Goal: Communication & Community: Answer question/provide support

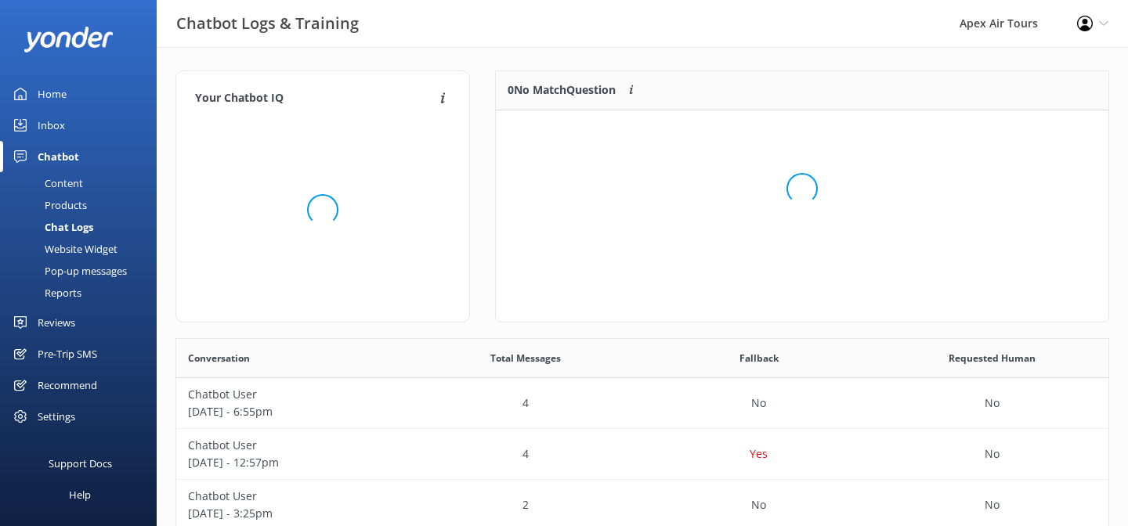
scroll to position [1, 1]
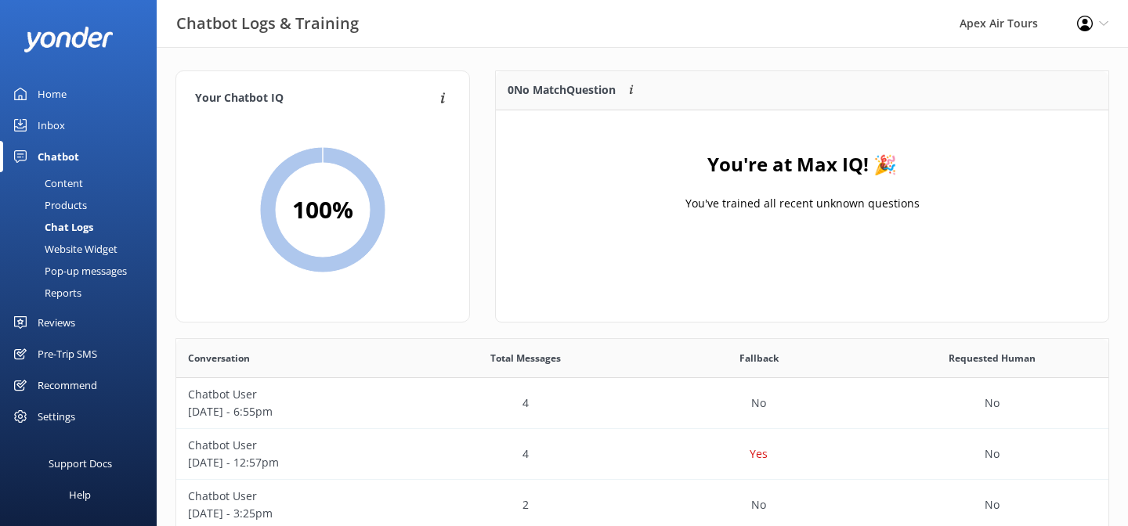
click at [91, 246] on div "Website Widget" at bounding box center [63, 249] width 108 height 22
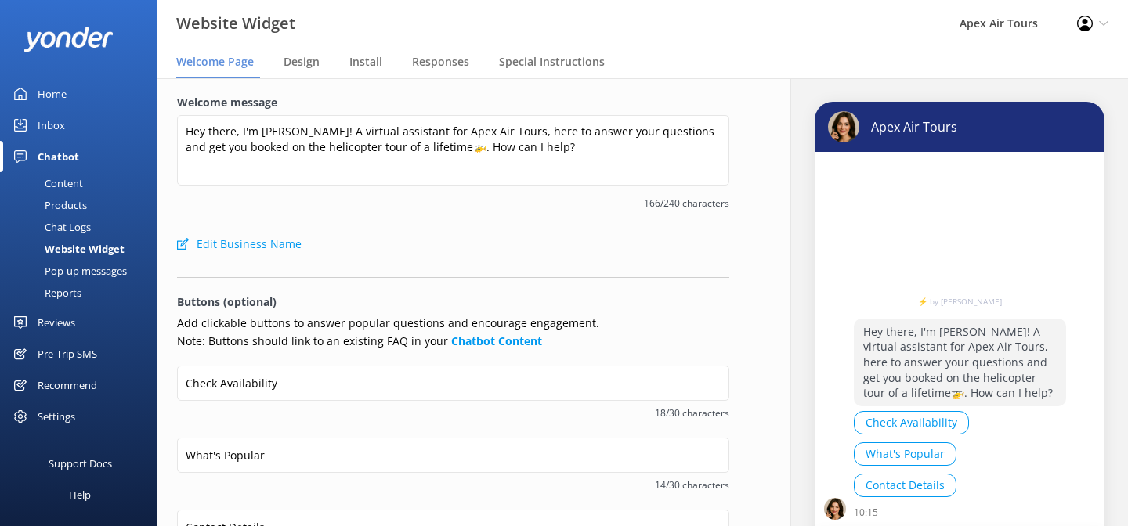
click at [65, 316] on div "Reviews" at bounding box center [57, 322] width 38 height 31
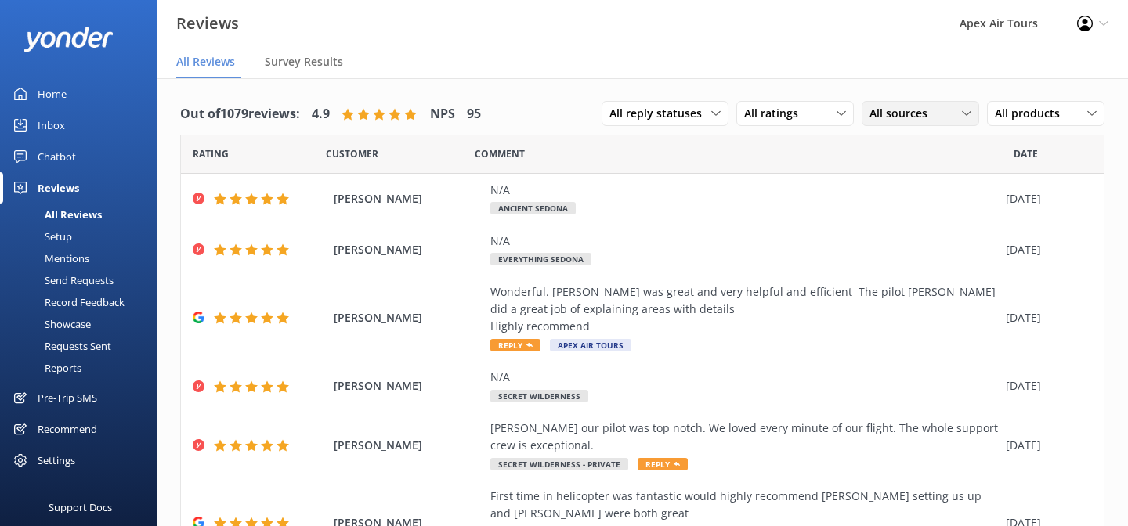
click at [917, 114] on span "All sources" at bounding box center [903, 113] width 67 height 17
click at [909, 237] on div "Google reviews" at bounding box center [930, 241] width 92 height 16
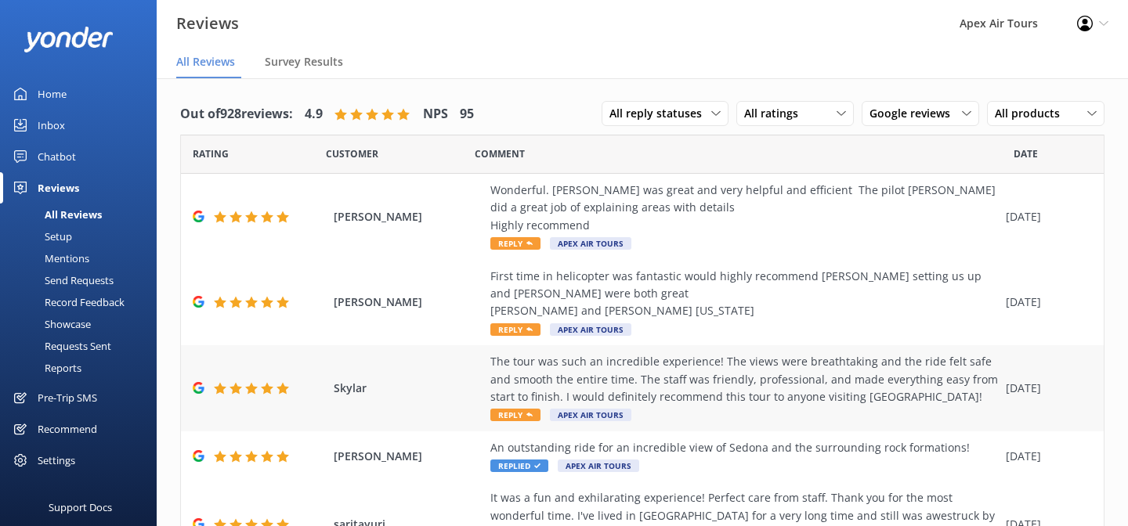
click at [527, 417] on icon at bounding box center [529, 415] width 6 height 6
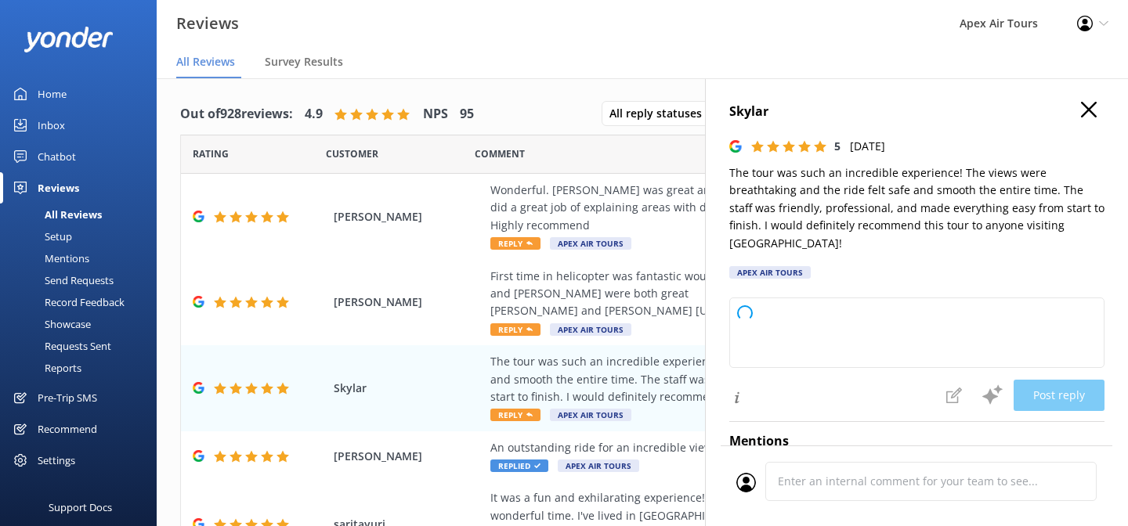
type textarea "Thank you so much for your wonderful review! We're thrilled to hear you enjoyed…"
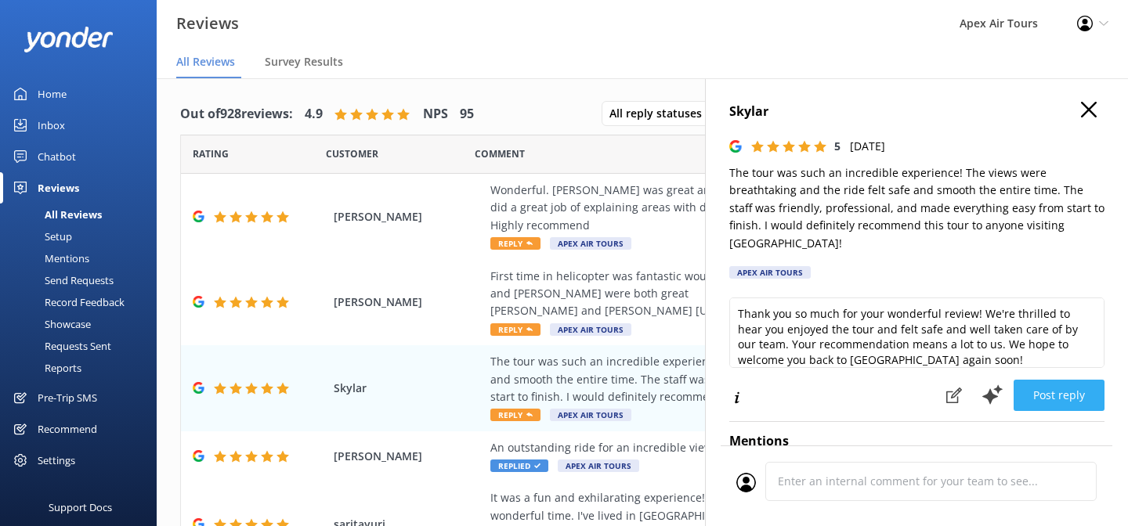
click at [1085, 380] on button "Post reply" at bounding box center [1059, 395] width 91 height 31
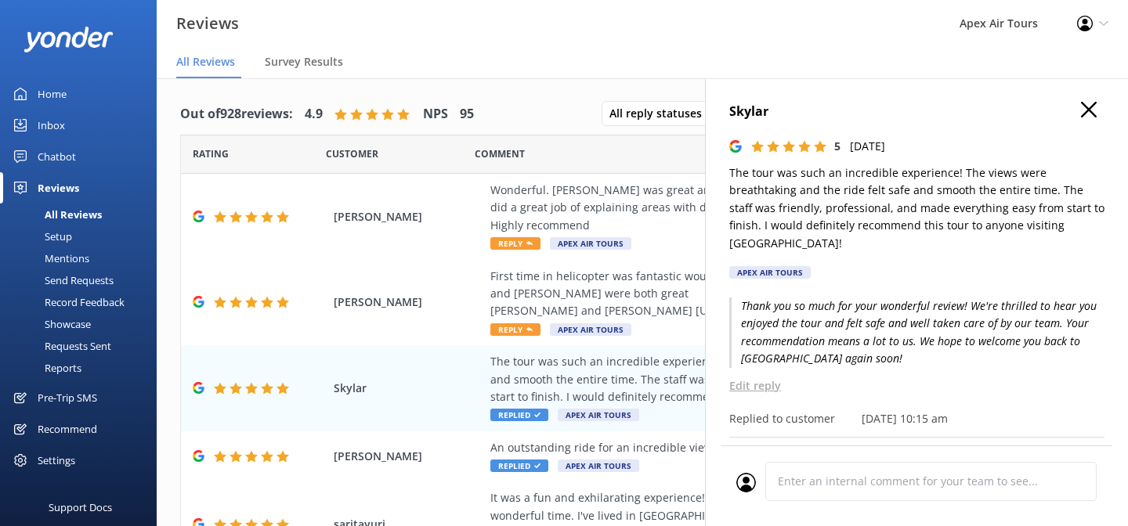
click at [1088, 110] on use "button" at bounding box center [1089, 110] width 16 height 16
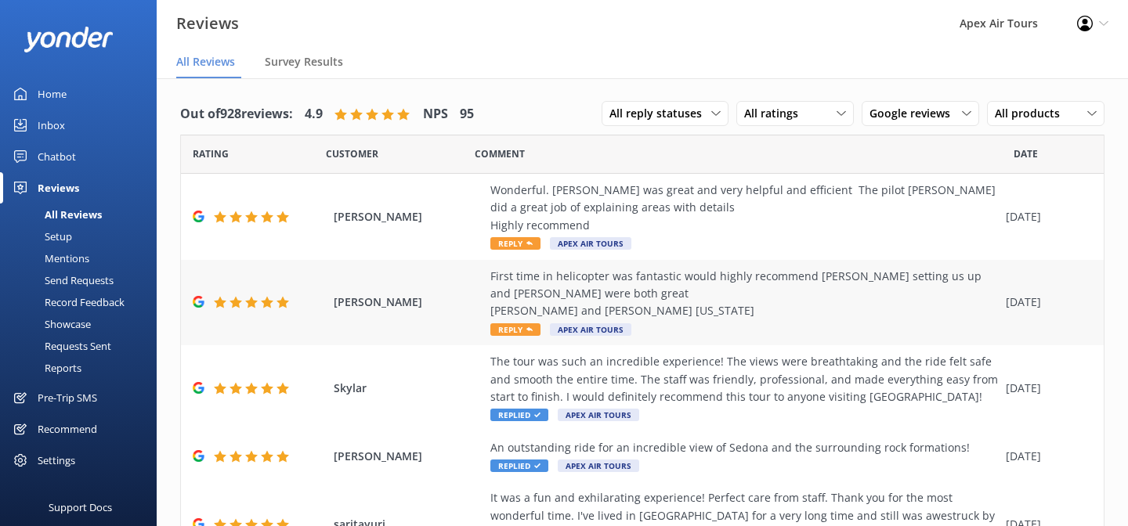
click at [517, 327] on span "Reply" at bounding box center [515, 330] width 50 height 13
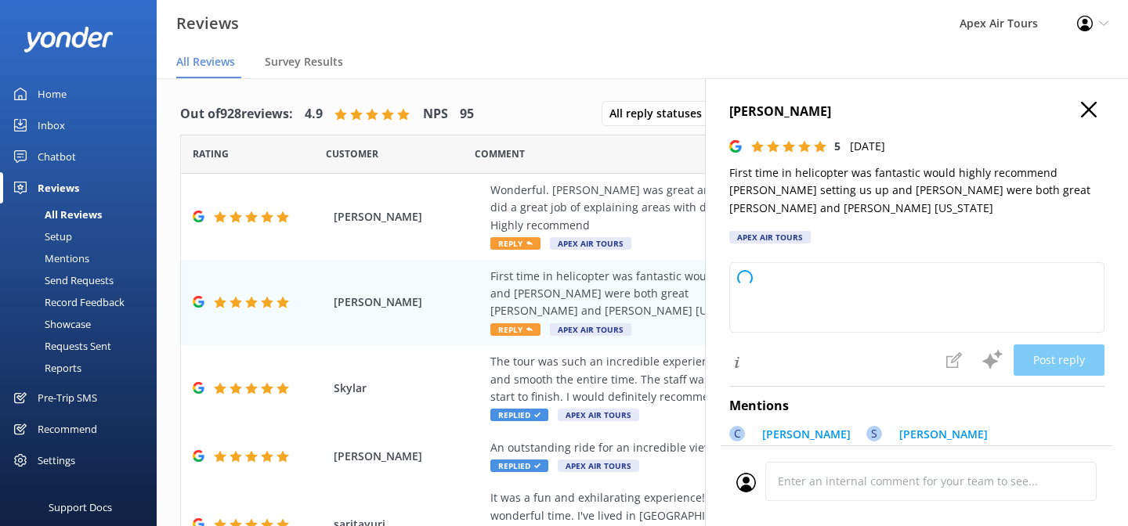
type textarea "Thank you so much for your wonderful review! We're thrilled to hear you had a f…"
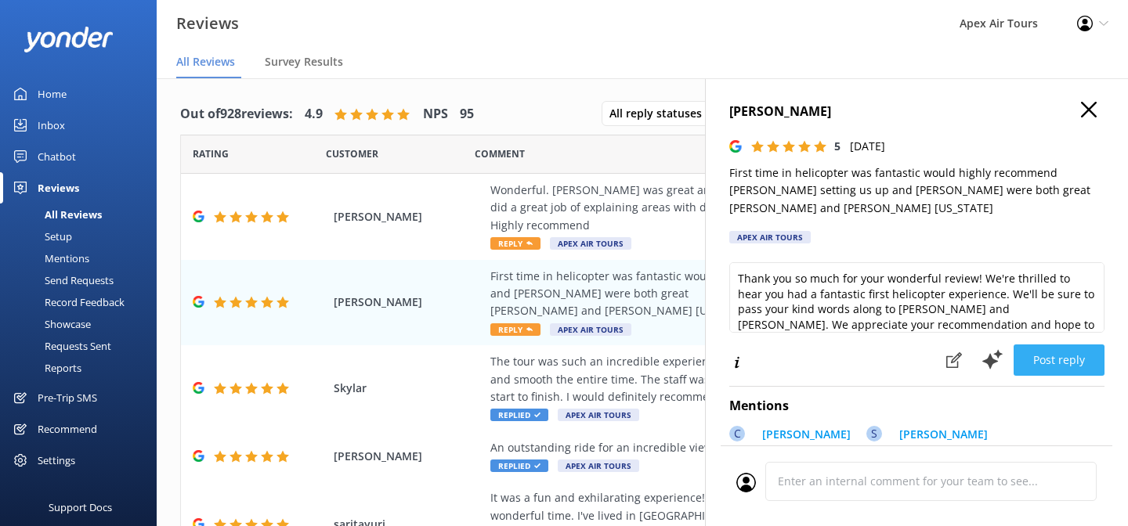
click at [1071, 360] on button "Post reply" at bounding box center [1059, 360] width 91 height 31
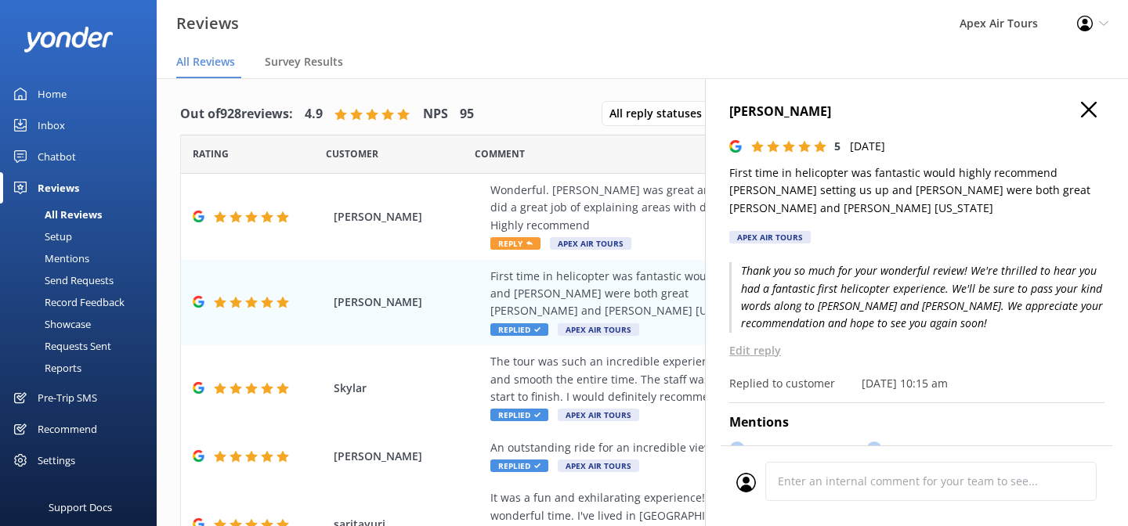
click at [1090, 109] on use "button" at bounding box center [1089, 110] width 16 height 16
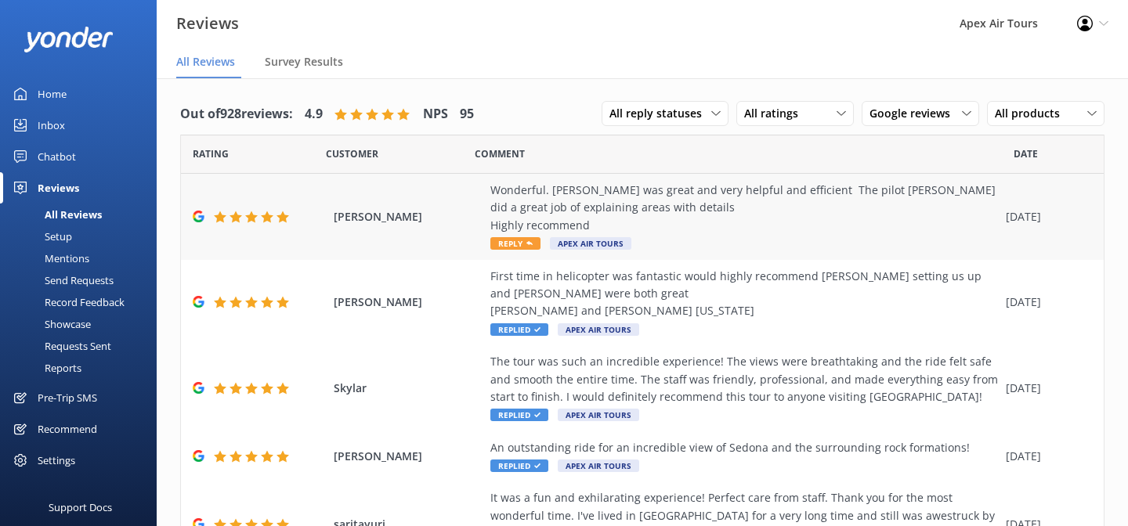
click at [525, 241] on span "Reply" at bounding box center [515, 243] width 50 height 13
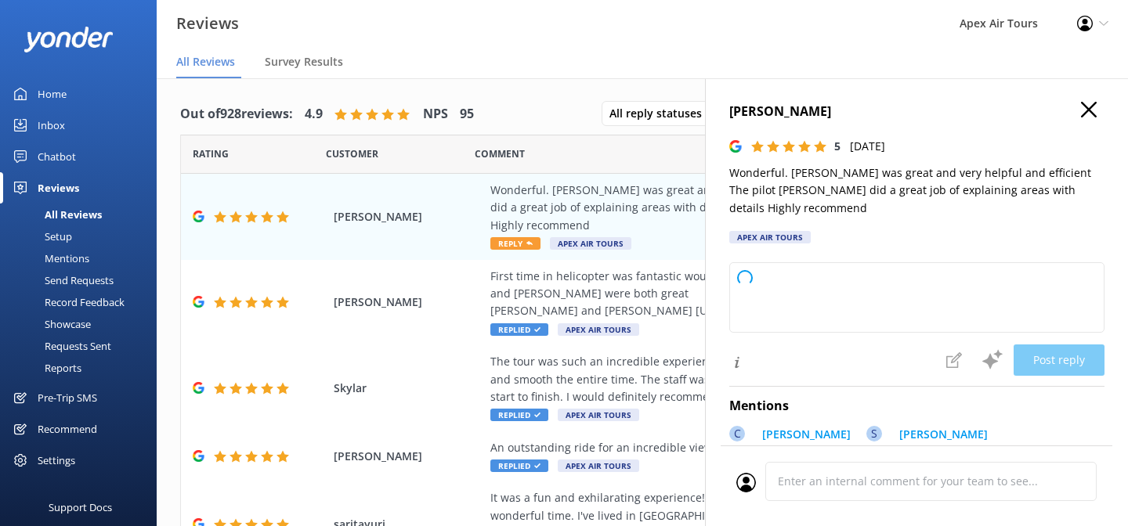
type textarea "Thank you so much for your kind words and recommendation! We're thrilled to hea…"
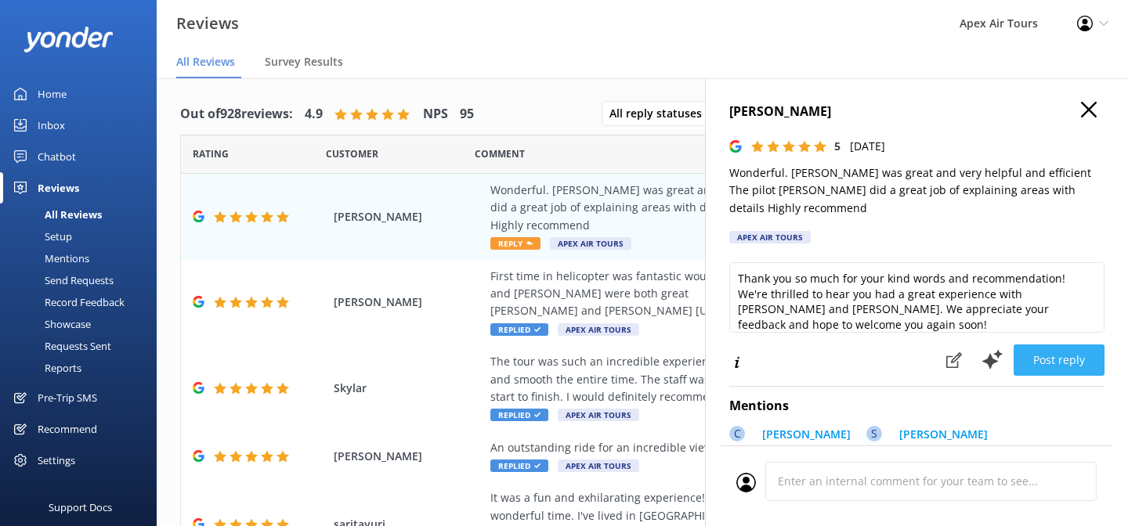
click at [1073, 348] on button "Post reply" at bounding box center [1059, 360] width 91 height 31
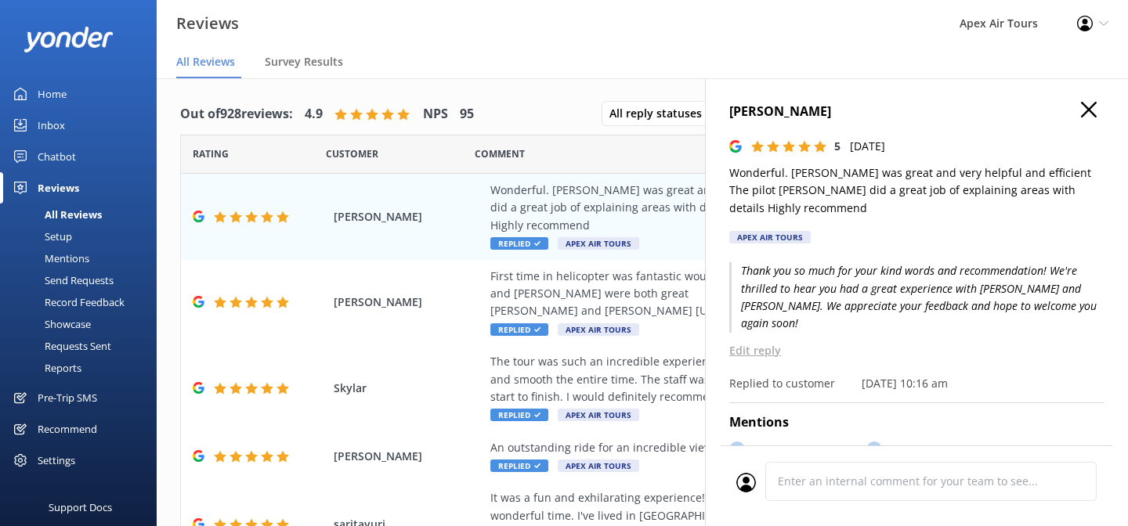
click at [1086, 108] on icon "button" at bounding box center [1089, 110] width 16 height 16
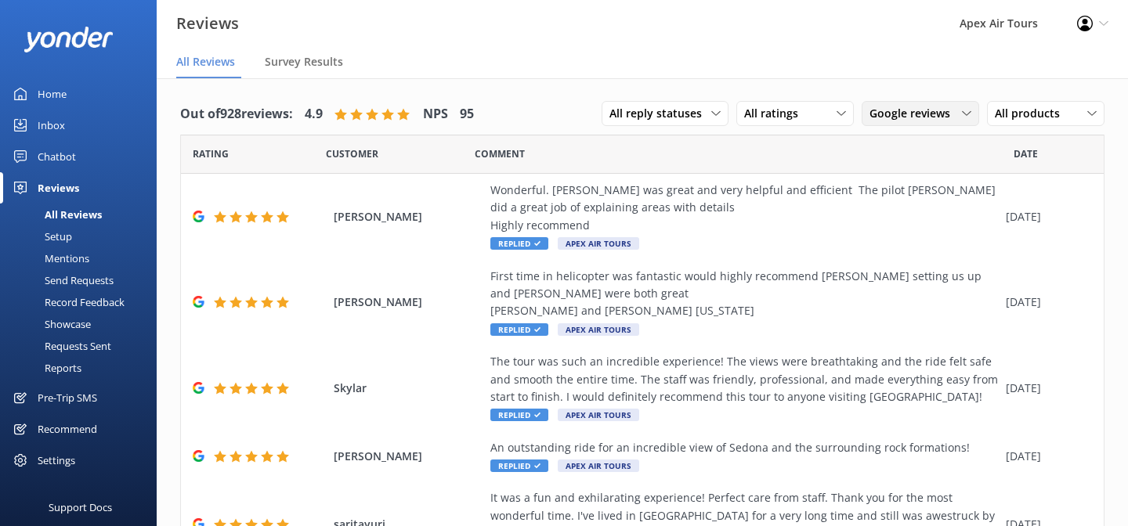
click at [943, 116] on span "Google reviews" at bounding box center [915, 113] width 90 height 17
click at [921, 146] on link "All sources" at bounding box center [932, 145] width 139 height 31
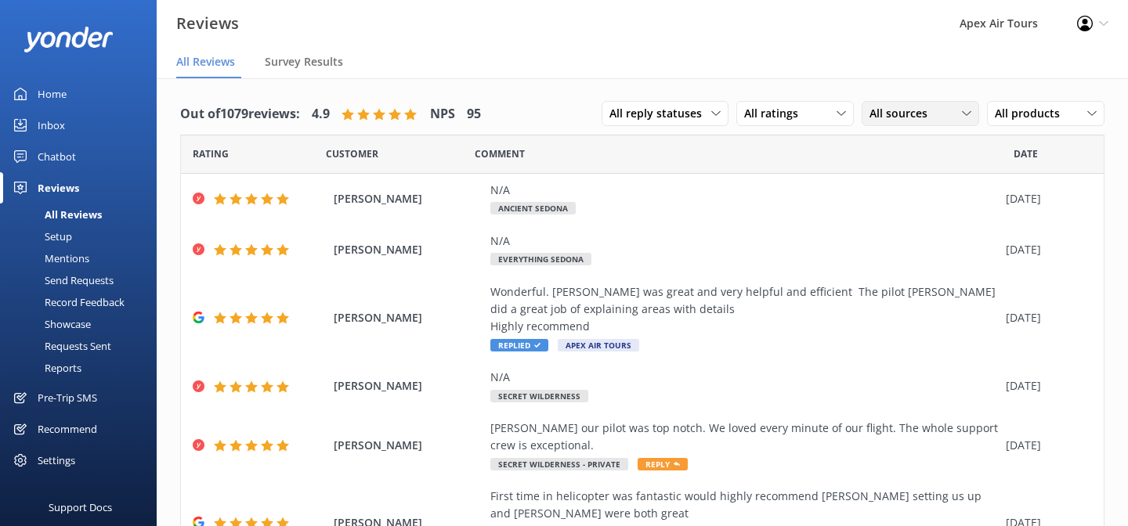
click at [938, 121] on div "All sources" at bounding box center [921, 113] width 110 height 17
click at [926, 181] on div "Yonder survey" at bounding box center [928, 178] width 88 height 16
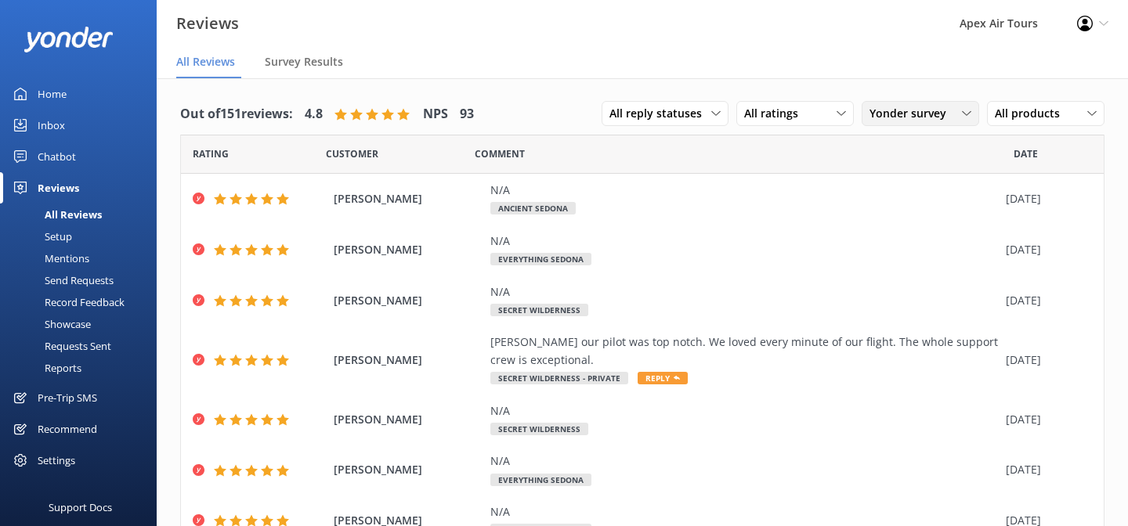
click at [934, 107] on span "Yonder survey" at bounding box center [913, 113] width 86 height 17
click at [918, 251] on link "Google reviews" at bounding box center [932, 241] width 139 height 31
